Goal: Task Accomplishment & Management: Use online tool/utility

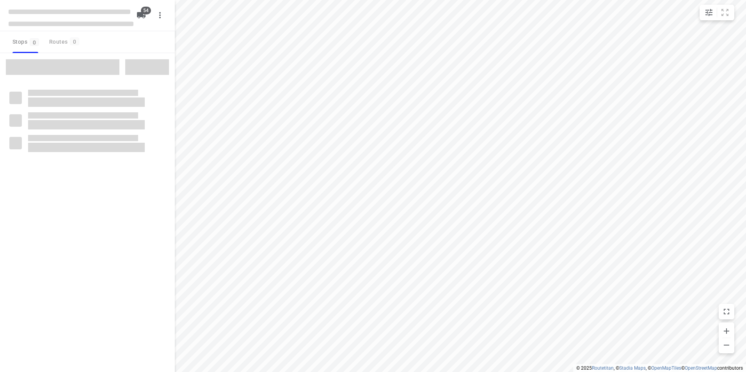
checkbox input "true"
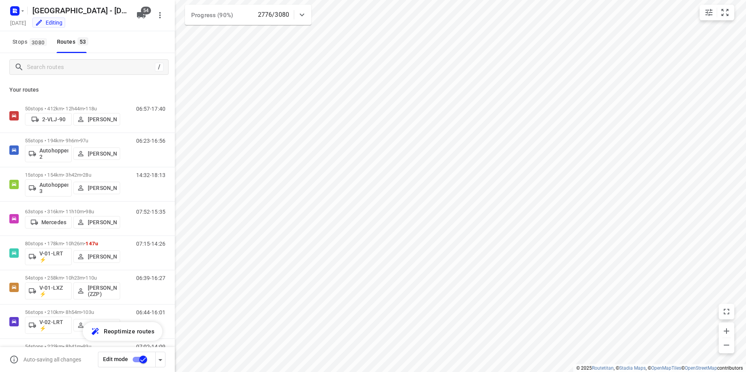
click at [303, 14] on icon at bounding box center [302, 15] width 5 height 3
click at [303, 14] on icon at bounding box center [301, 17] width 9 height 9
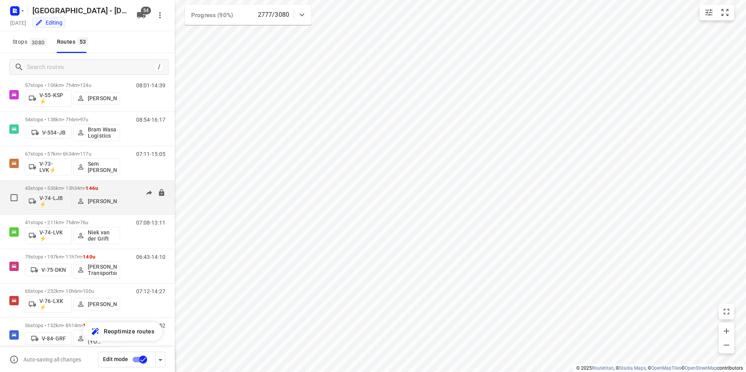
scroll to position [741, 0]
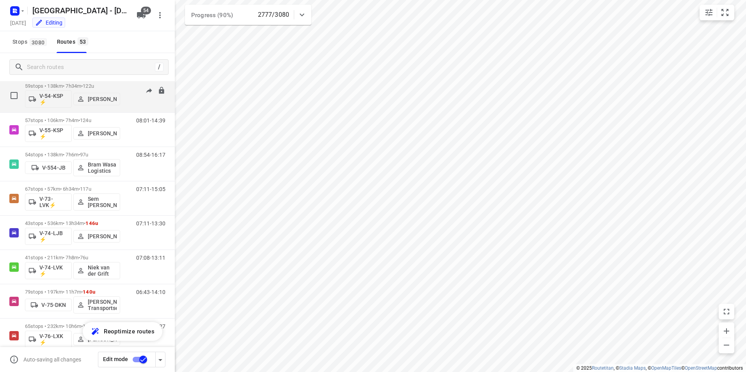
click at [73, 85] on p "59 stops • 138km • 7h34m • 122u" at bounding box center [72, 86] width 95 height 6
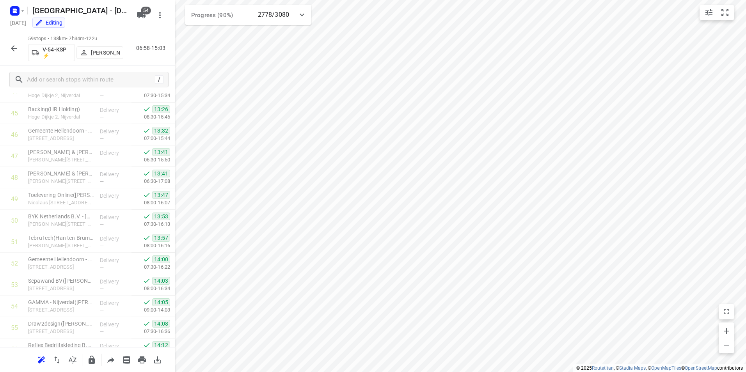
scroll to position [1072, 0]
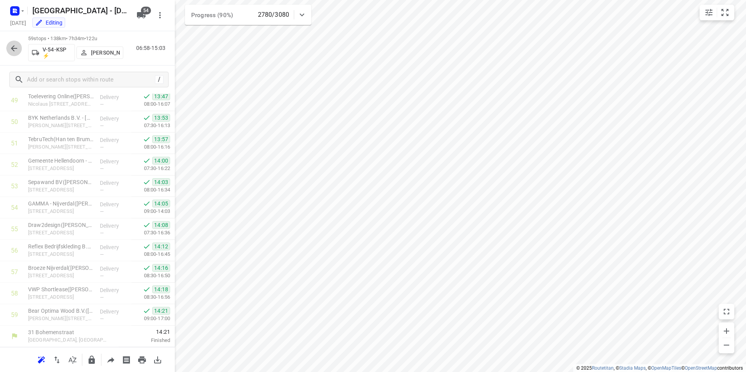
click at [17, 51] on icon "button" at bounding box center [13, 48] width 9 height 9
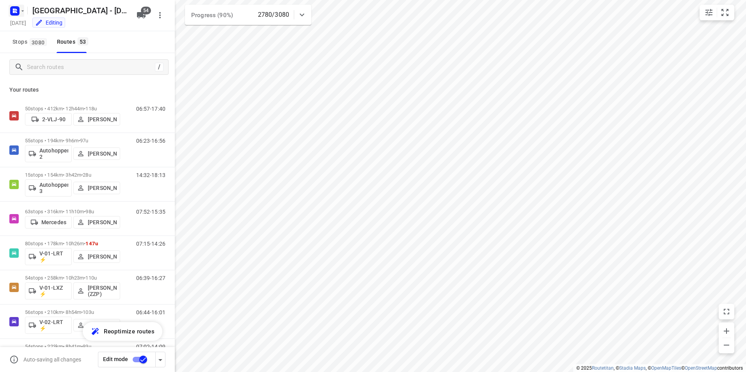
click at [13, 13] on rect "button" at bounding box center [14, 10] width 9 height 9
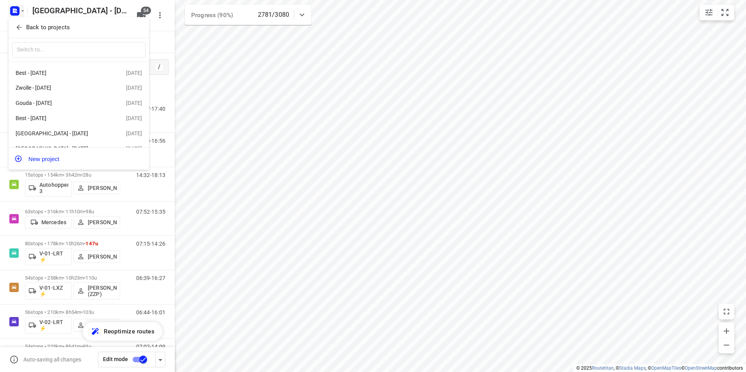
click at [43, 26] on p "Back to projects" at bounding box center [48, 27] width 44 height 9
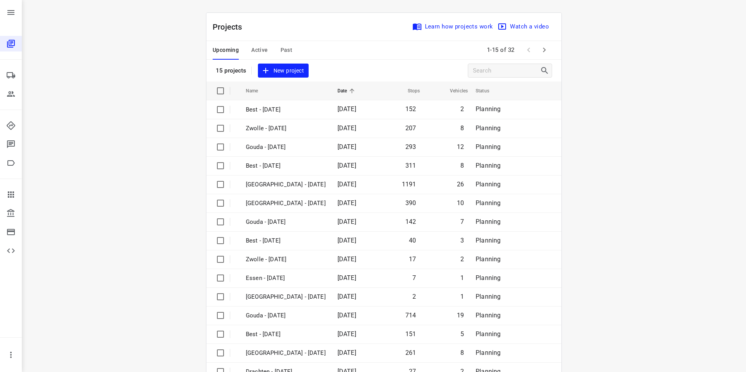
click at [258, 51] on span "Active" at bounding box center [259, 50] width 16 height 10
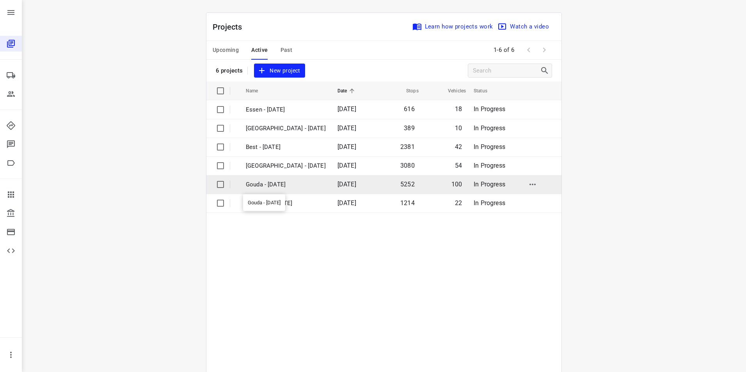
click at [258, 184] on p "Gouda - [DATE]" at bounding box center [286, 184] width 80 height 9
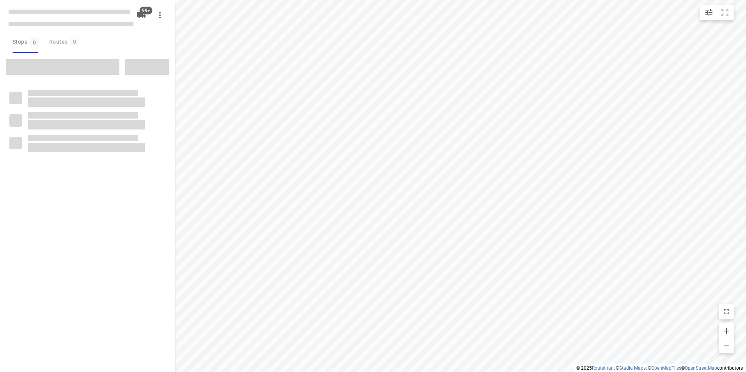
checkbox input "true"
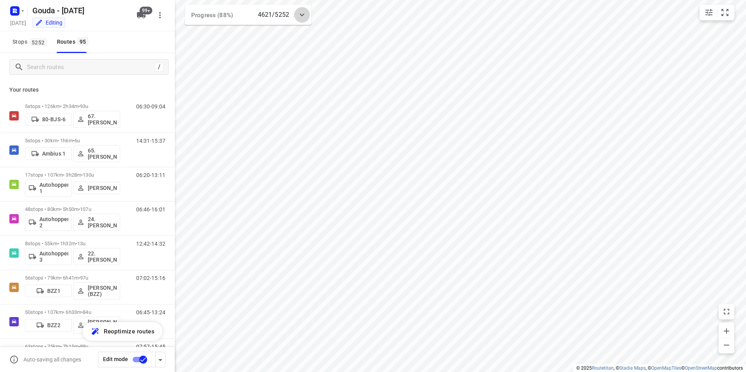
click at [305, 14] on icon at bounding box center [301, 14] width 9 height 9
click at [305, 14] on icon at bounding box center [301, 17] width 9 height 9
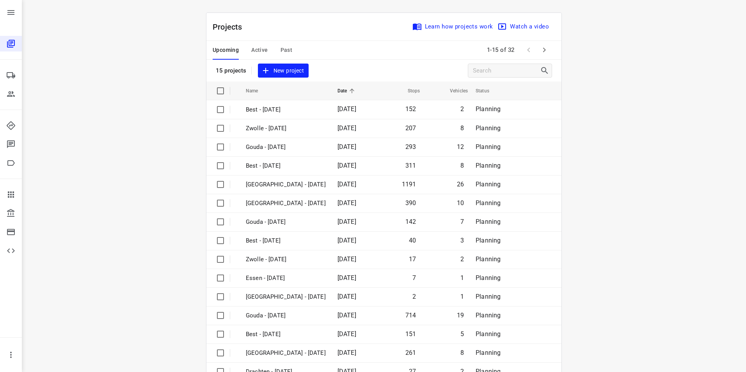
click at [257, 47] on span "Active" at bounding box center [259, 50] width 16 height 10
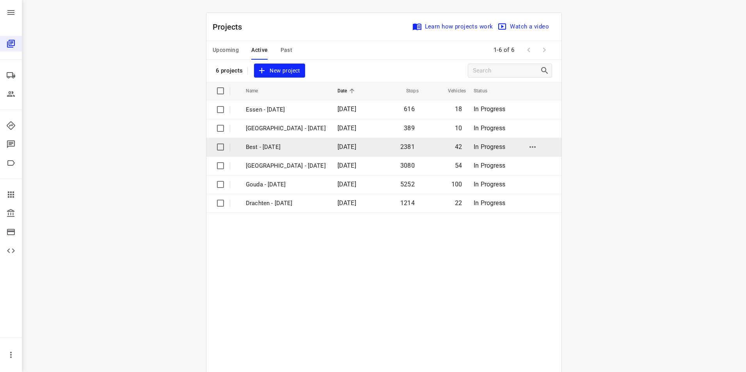
click at [255, 144] on p "Best - [DATE]" at bounding box center [286, 147] width 80 height 9
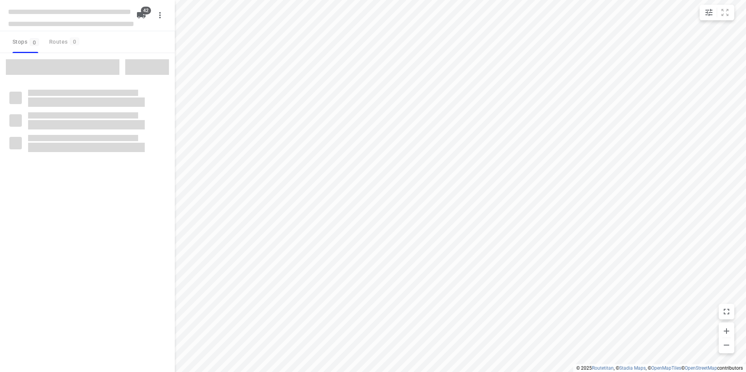
checkbox input "true"
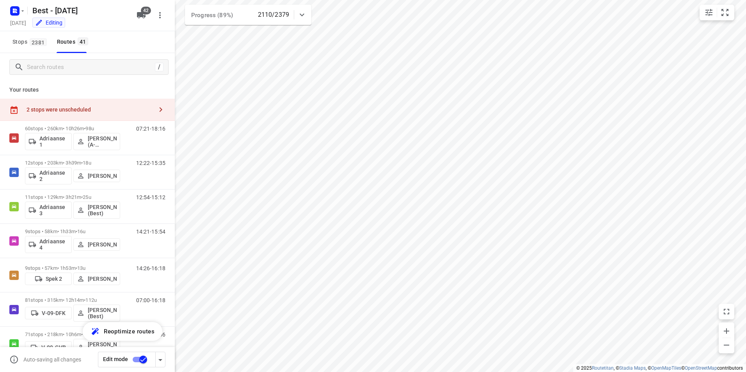
click at [303, 13] on icon at bounding box center [301, 14] width 9 height 9
click at [303, 13] on div at bounding box center [302, 18] width 16 height 16
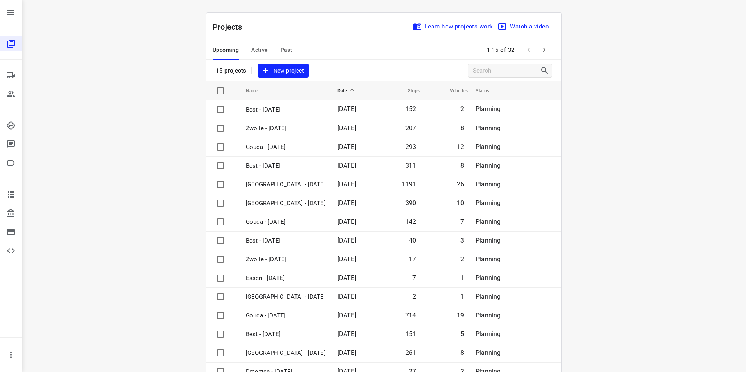
click at [254, 49] on span "Active" at bounding box center [259, 50] width 16 height 10
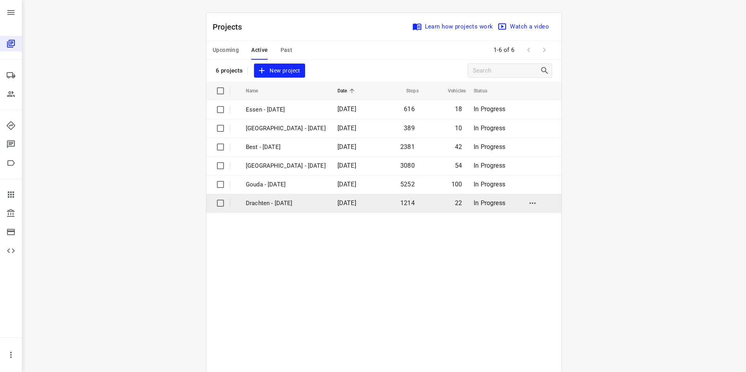
click at [260, 202] on p "Drachten - [DATE]" at bounding box center [286, 203] width 80 height 9
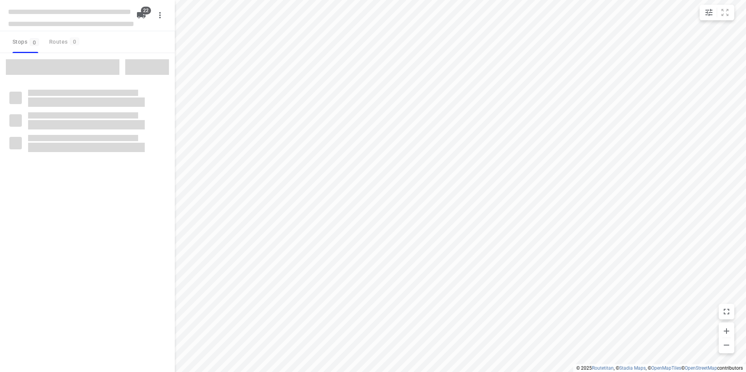
checkbox input "true"
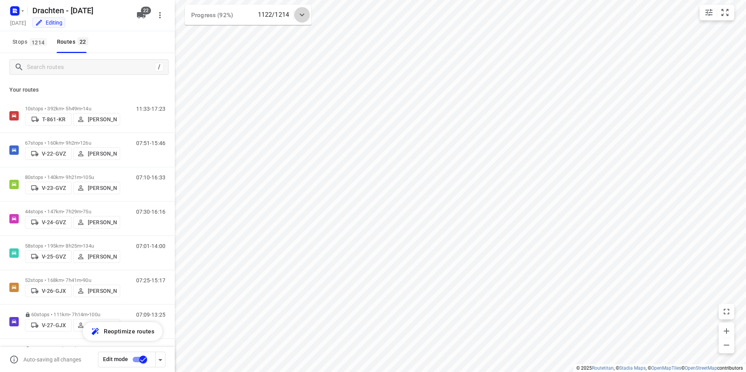
click at [303, 15] on icon at bounding box center [301, 14] width 9 height 9
click at [303, 15] on icon at bounding box center [301, 17] width 9 height 9
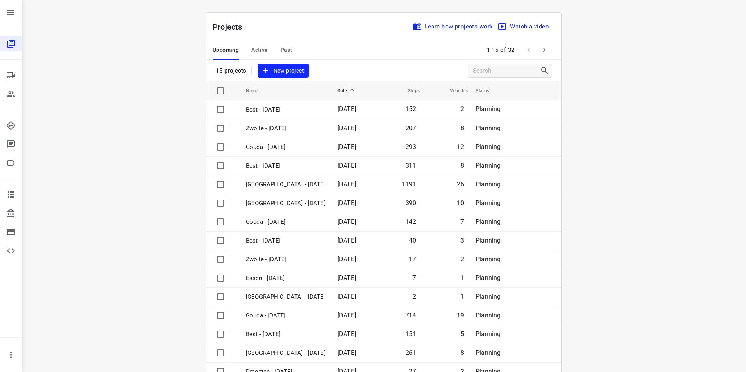
scroll to position [22, 0]
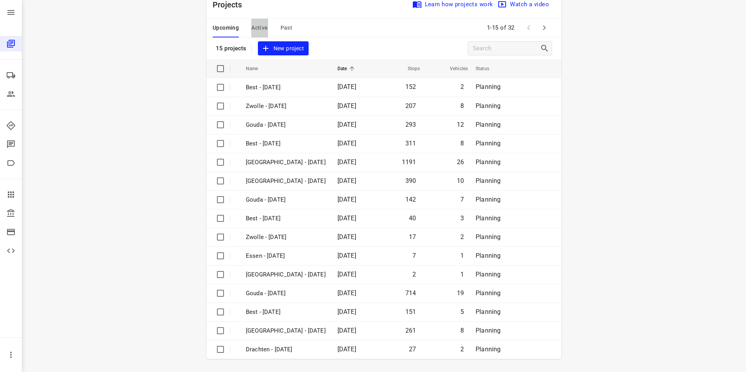
click at [257, 28] on span "Active" at bounding box center [259, 28] width 16 height 10
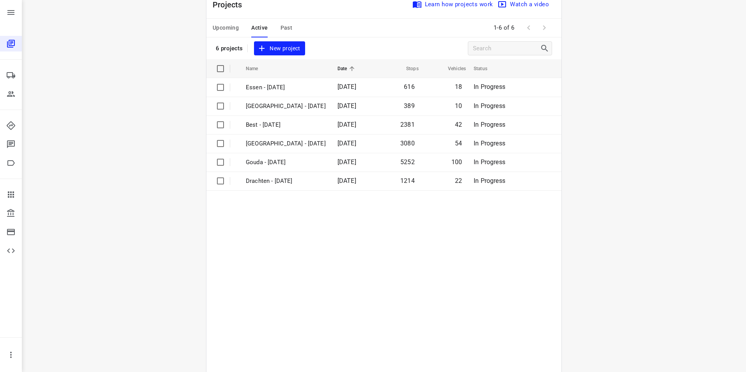
scroll to position [0, 0]
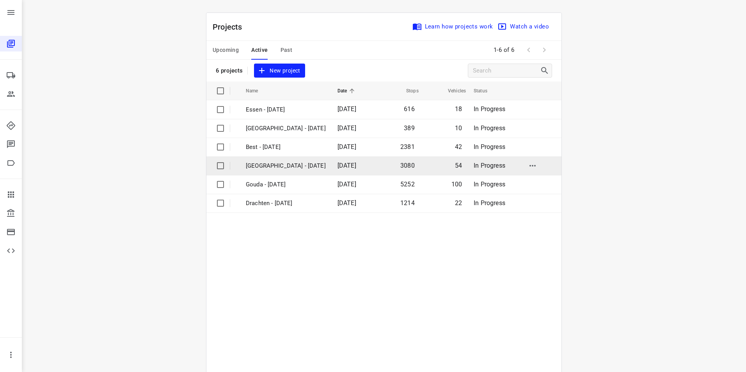
click at [258, 164] on p "[GEOGRAPHIC_DATA] - [DATE]" at bounding box center [286, 165] width 80 height 9
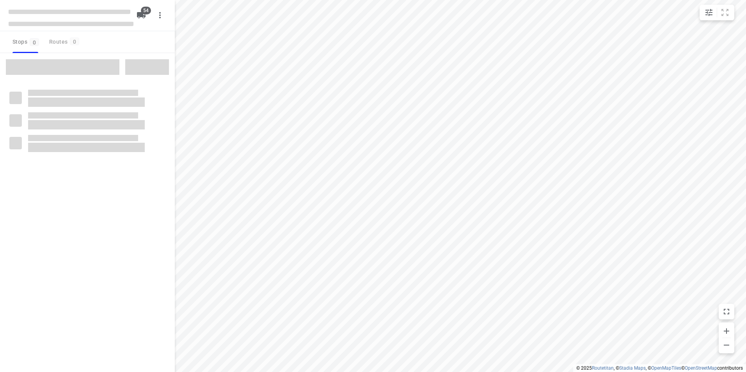
checkbox input "true"
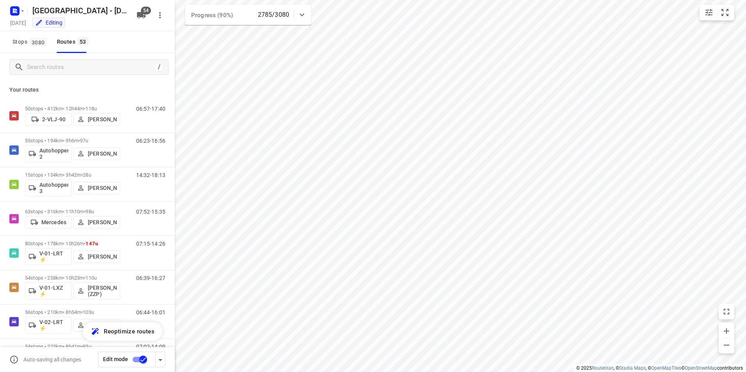
click at [304, 13] on icon at bounding box center [301, 14] width 9 height 9
click at [304, 13] on div at bounding box center [302, 18] width 16 height 16
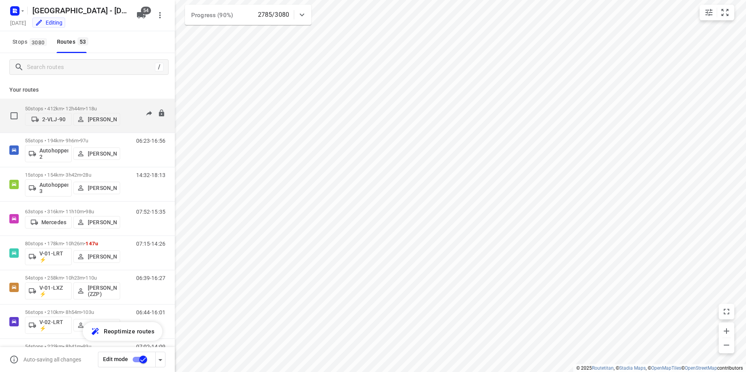
click at [54, 105] on div "50 stops • 412km • 12h44m • 118u 2-VLJ-90 [PERSON_NAME]" at bounding box center [72, 116] width 95 height 28
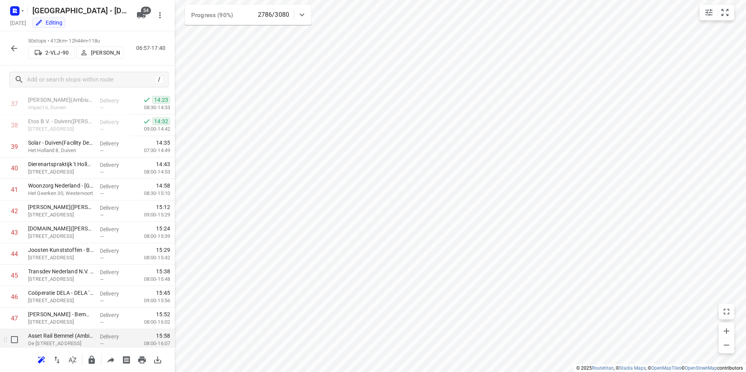
scroll to position [879, 0]
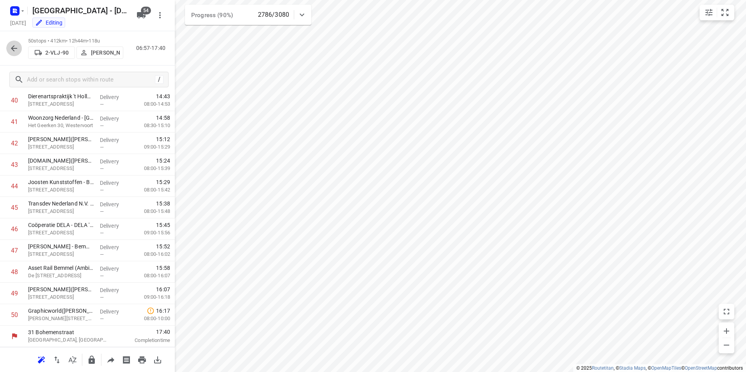
click at [11, 52] on icon "button" at bounding box center [13, 48] width 9 height 9
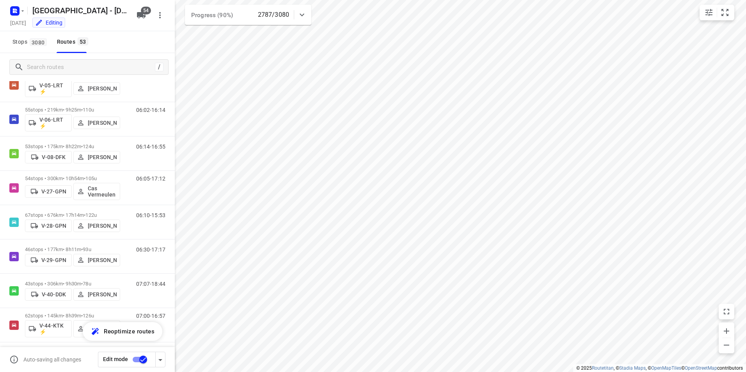
scroll to position [493, 0]
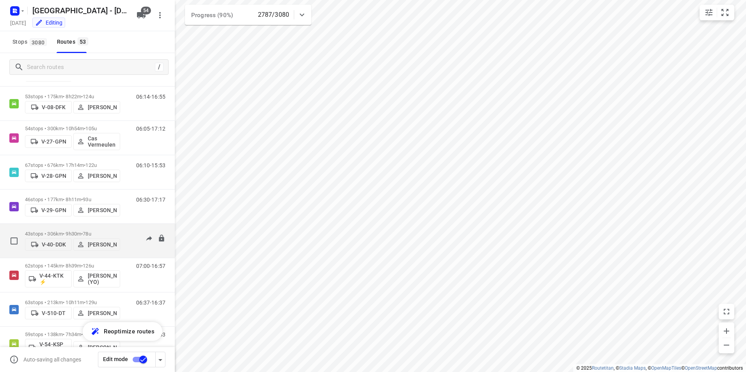
click at [55, 231] on p "43 stops • 306km • 9h30m • 78u" at bounding box center [72, 234] width 95 height 6
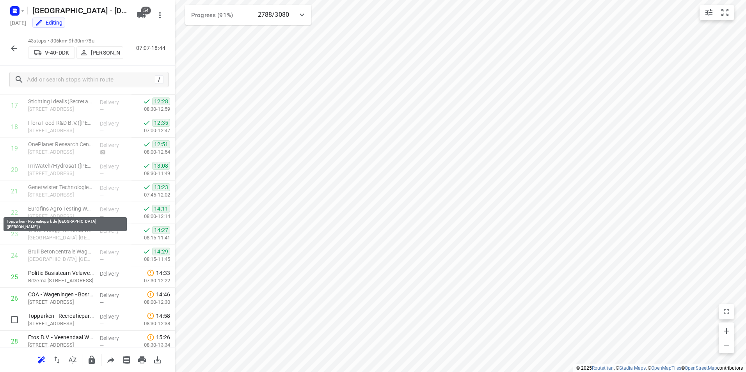
scroll to position [378, 0]
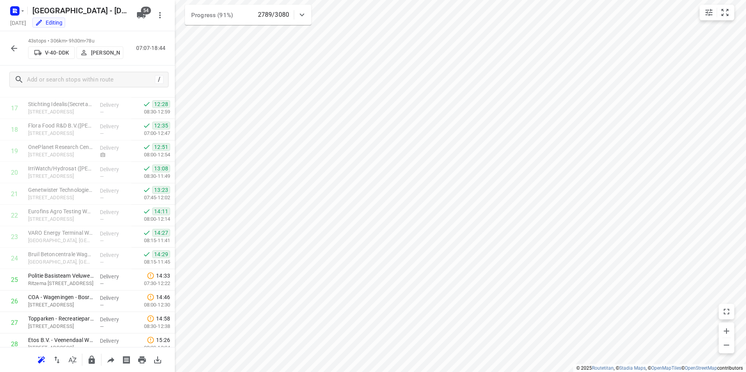
click at [16, 54] on button "button" at bounding box center [14, 49] width 16 height 16
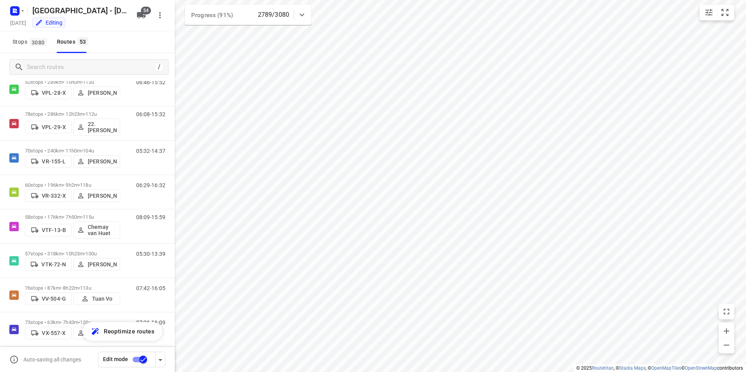
scroll to position [1578, 0]
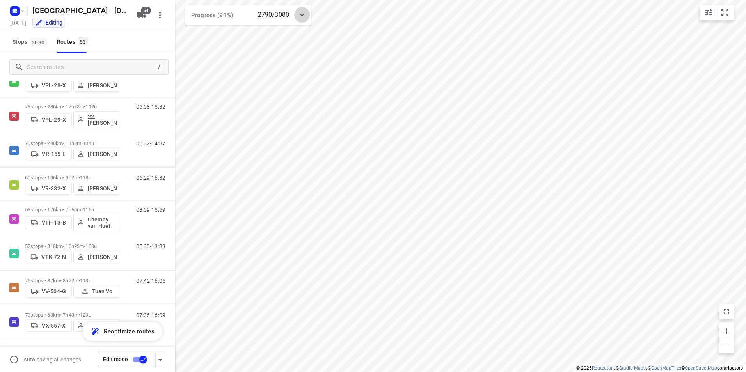
click at [305, 14] on icon at bounding box center [301, 14] width 9 height 9
click at [303, 14] on icon at bounding box center [301, 17] width 9 height 9
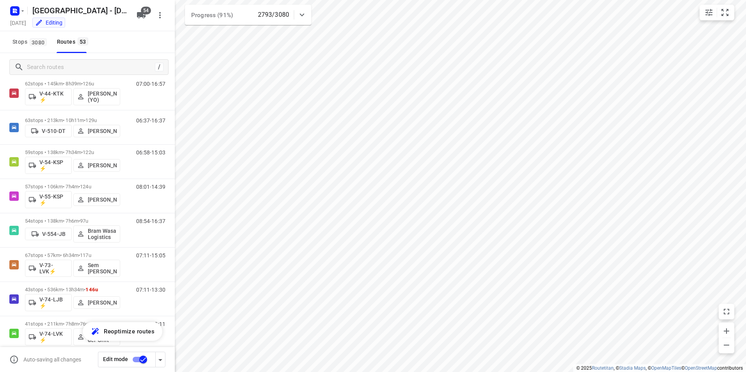
scroll to position [603, 0]
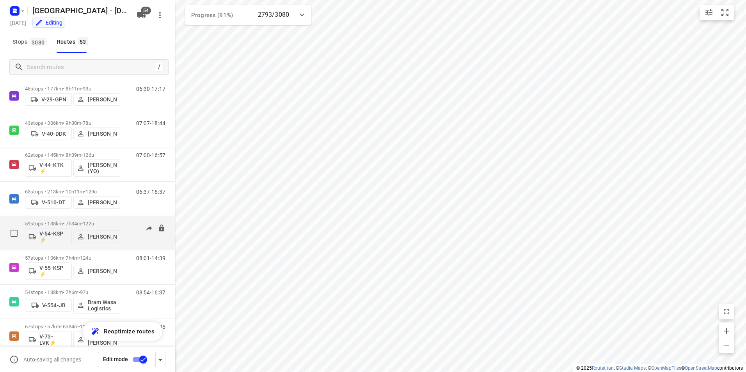
click at [69, 222] on p "59 stops • 138km • 7h34m • 122u" at bounding box center [72, 224] width 95 height 6
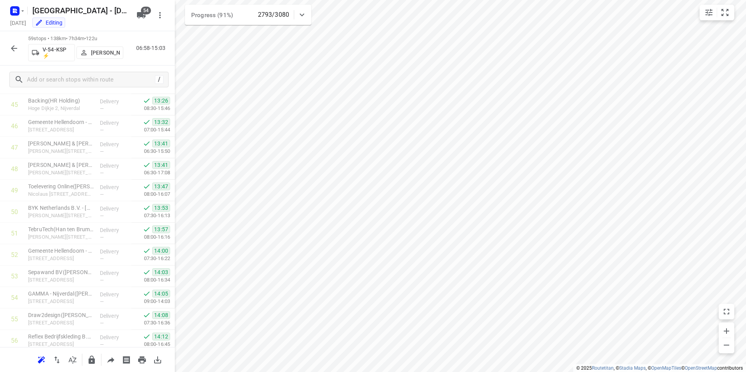
scroll to position [1072, 0]
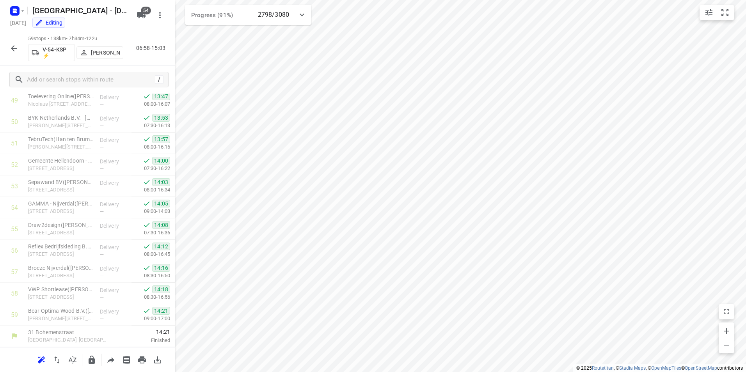
click at [13, 48] on icon "button" at bounding box center [13, 48] width 9 height 9
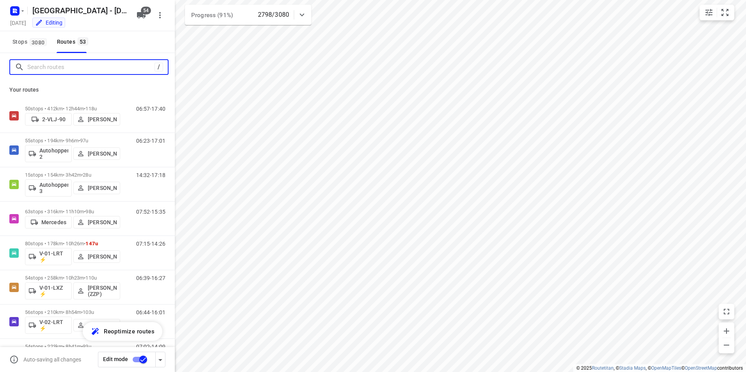
click at [61, 67] on input "Search routes" at bounding box center [90, 67] width 127 height 12
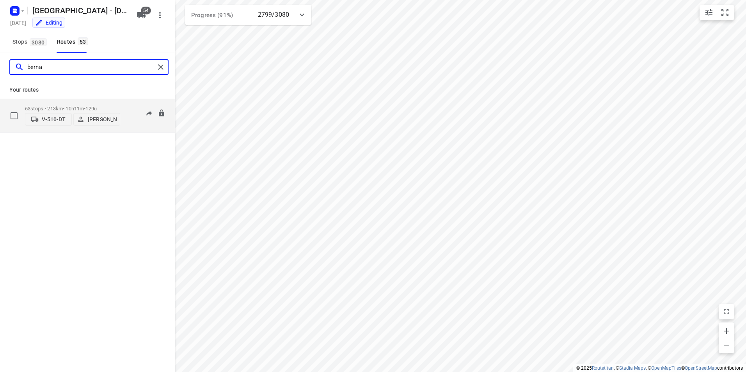
type input "berna"
click at [97, 106] on span "129u" at bounding box center [90, 109] width 11 height 6
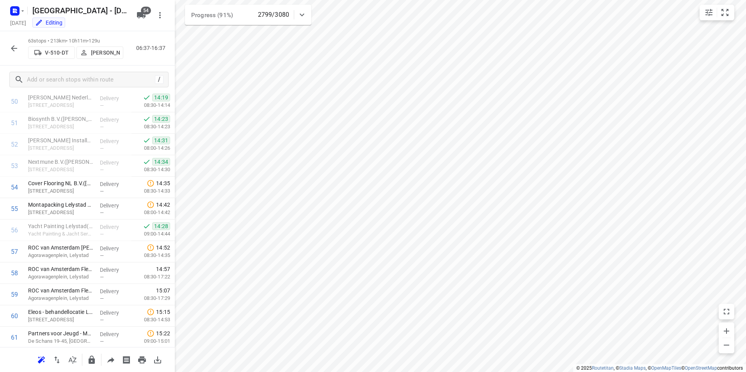
scroll to position [1158, 0]
click at [14, 45] on icon "button" at bounding box center [14, 48] width 6 height 6
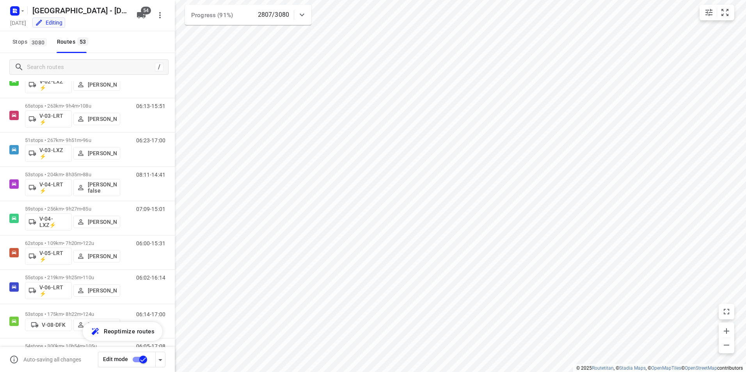
scroll to position [0, 0]
